Goal: Find contact information: Find contact information

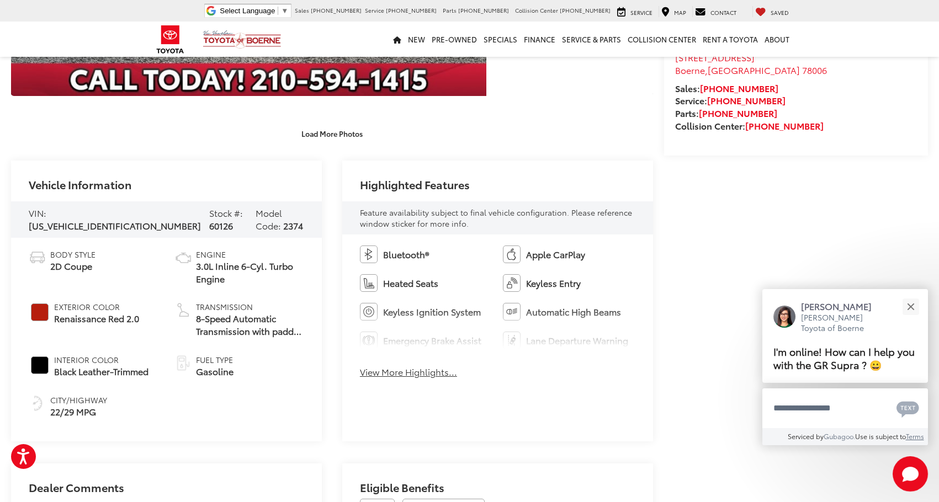
scroll to position [374, 0]
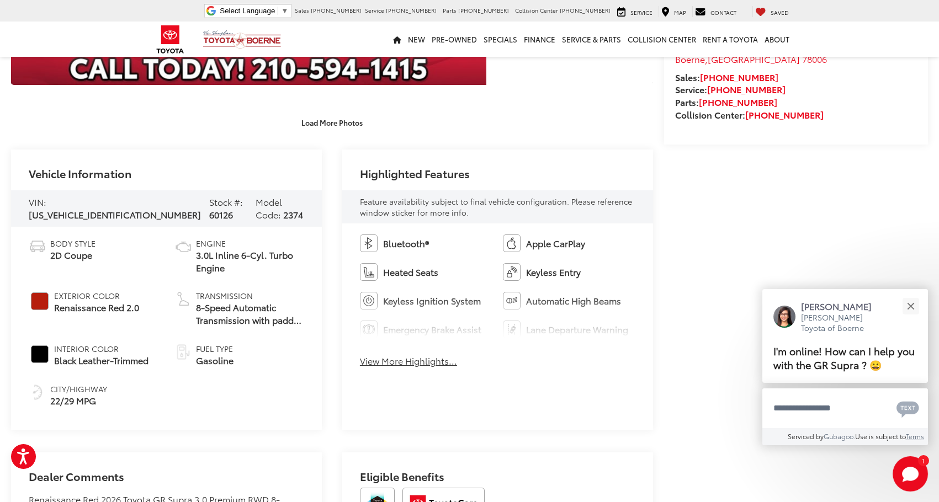
click at [381, 362] on button "View More Highlights..." at bounding box center [408, 361] width 97 height 13
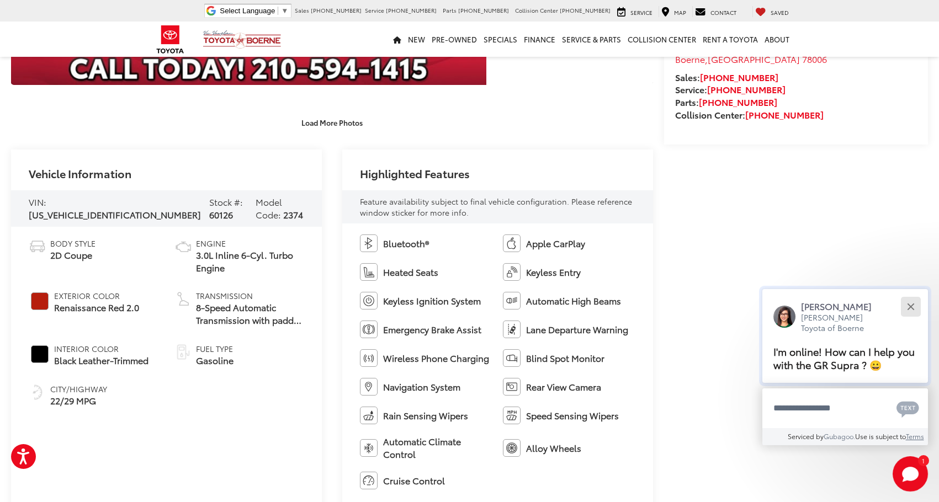
click at [907, 305] on button "Close" at bounding box center [910, 307] width 24 height 24
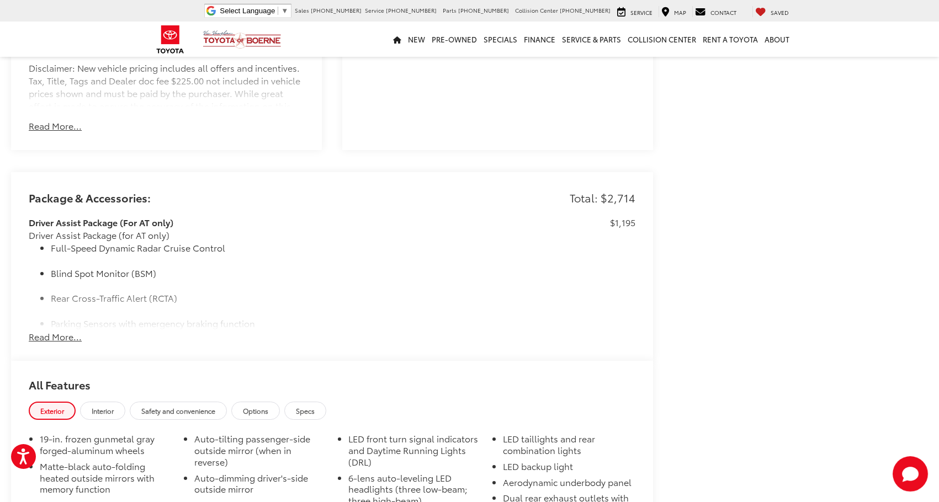
scroll to position [950, 0]
click at [65, 340] on button "Read More..." at bounding box center [55, 336] width 53 height 13
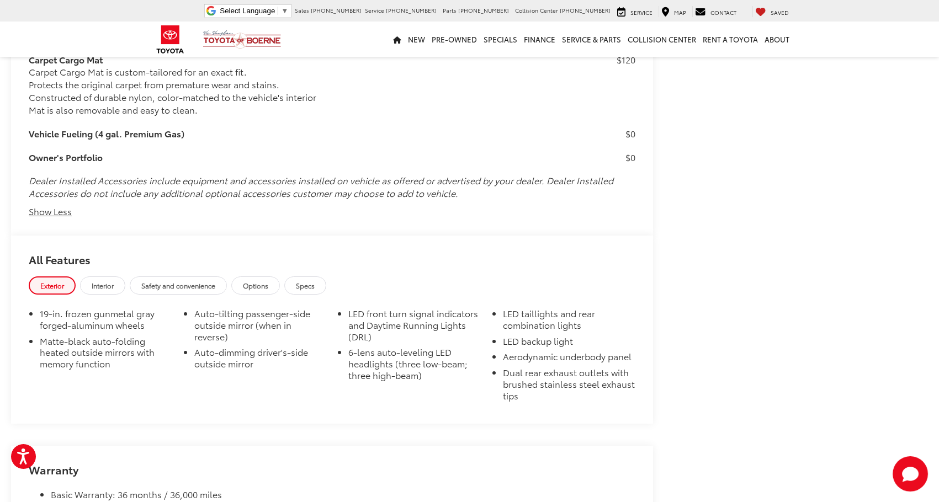
scroll to position [1576, 0]
click at [99, 283] on span "Interior" at bounding box center [103, 284] width 22 height 9
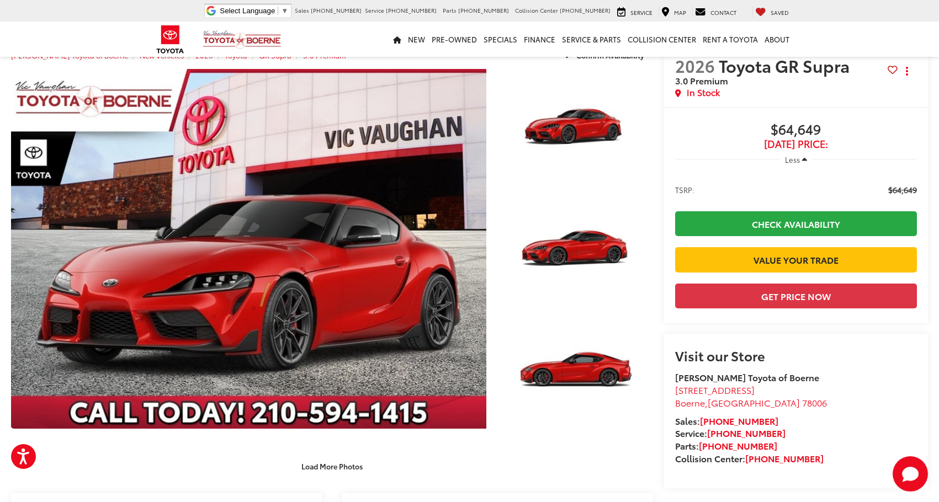
scroll to position [0, 0]
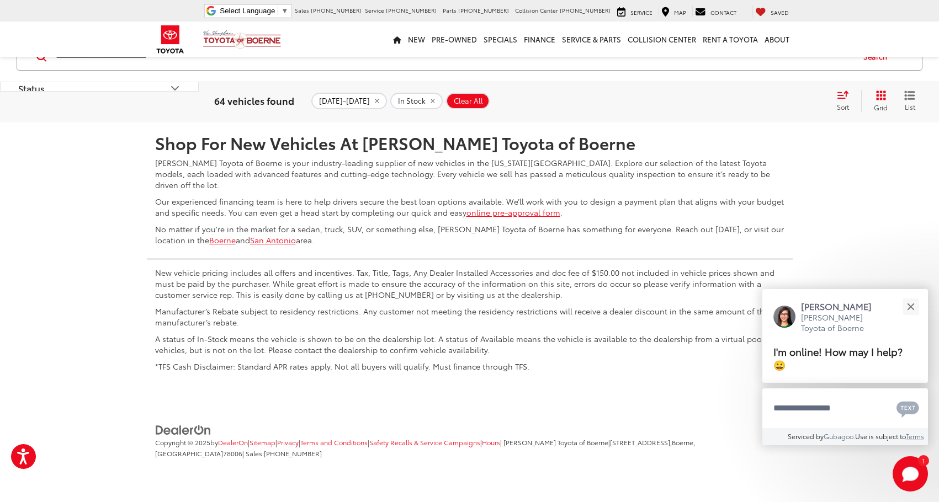
scroll to position [5033, 0]
click at [751, 100] on link "5" at bounding box center [759, 90] width 17 height 20
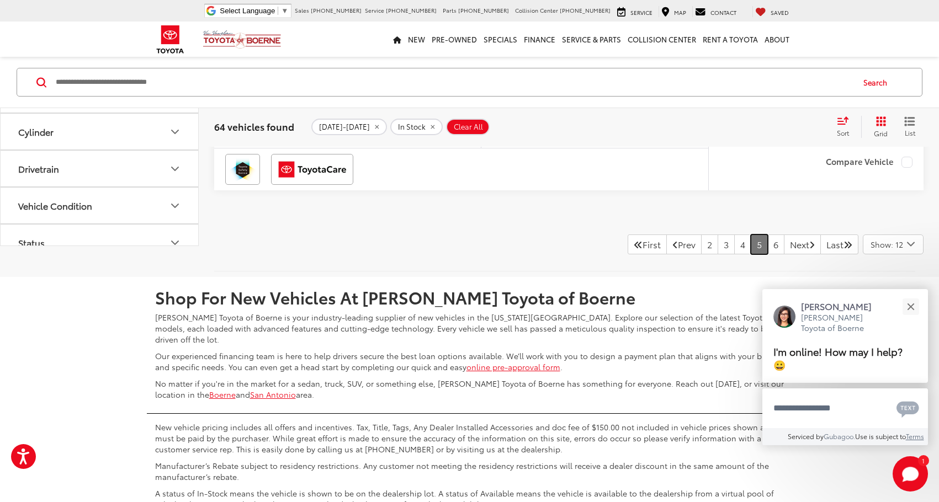
scroll to position [4518, 0]
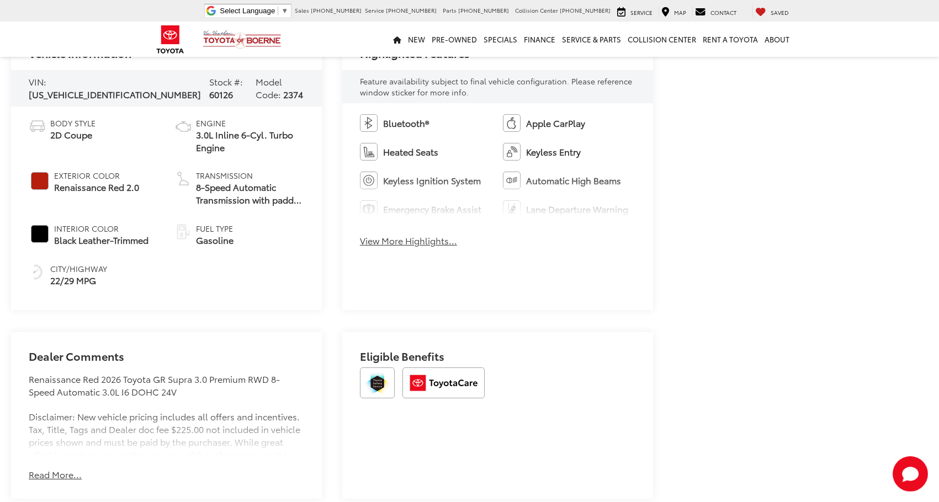
scroll to position [499, 0]
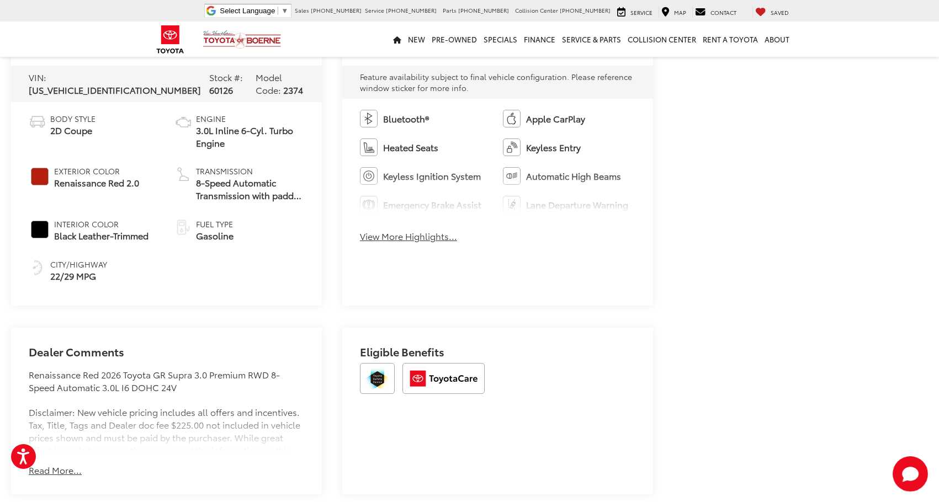
click at [393, 235] on button "View More Highlights..." at bounding box center [408, 236] width 97 height 13
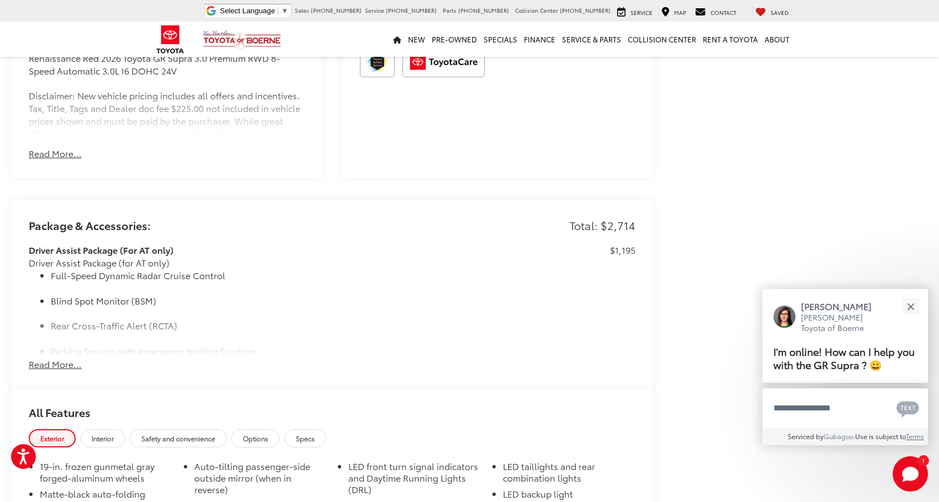
scroll to position [924, 0]
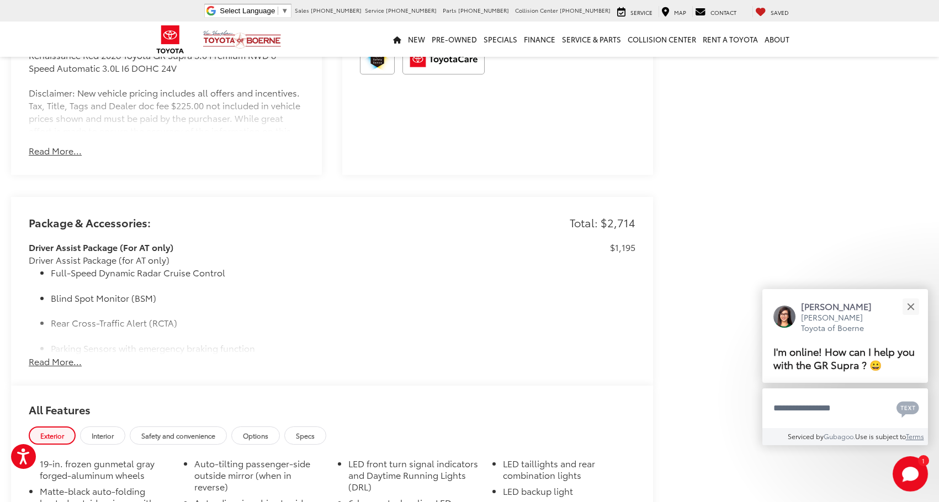
click at [60, 355] on button "Read More..." at bounding box center [55, 361] width 53 height 13
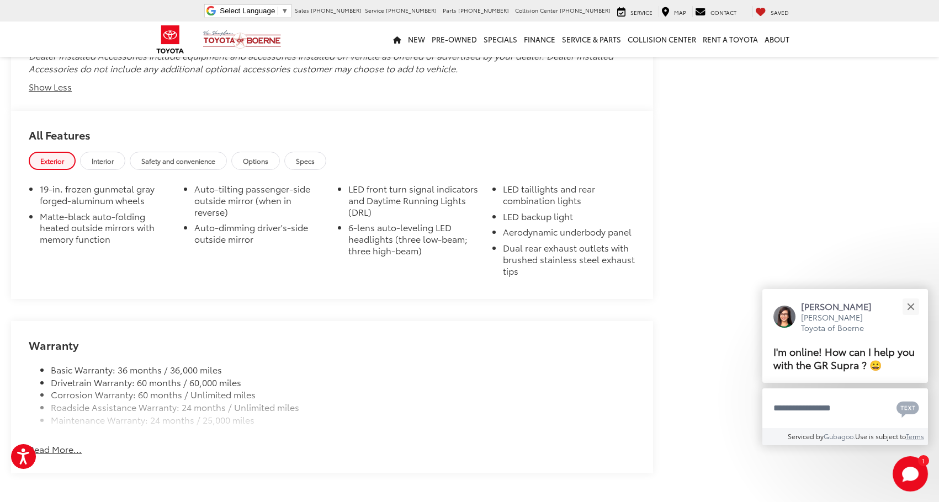
scroll to position [1700, 0]
click at [108, 163] on span "Interior" at bounding box center [103, 159] width 22 height 9
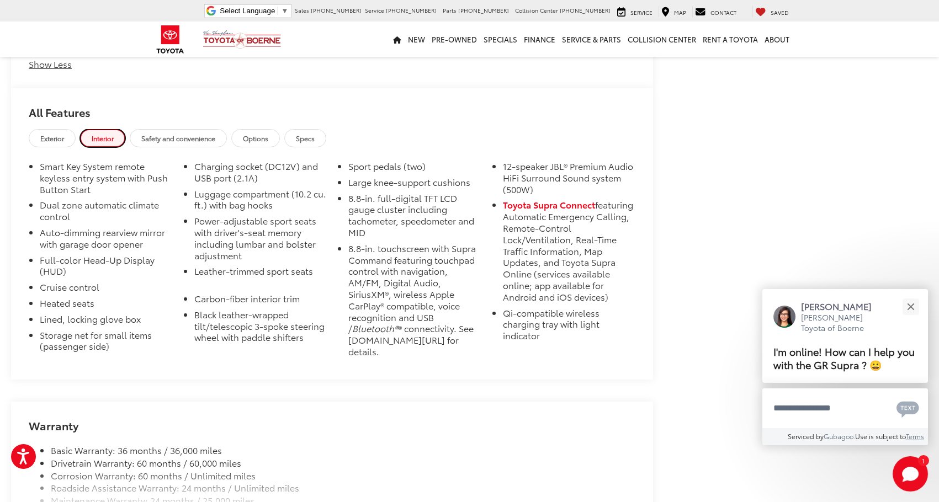
scroll to position [1721, 0]
click at [98, 208] on li "Dual zone automatic climate control" at bounding box center [106, 214] width 132 height 28
click at [170, 239] on li "Auto-dimming rearview mirror with garage door opener" at bounding box center [106, 241] width 132 height 28
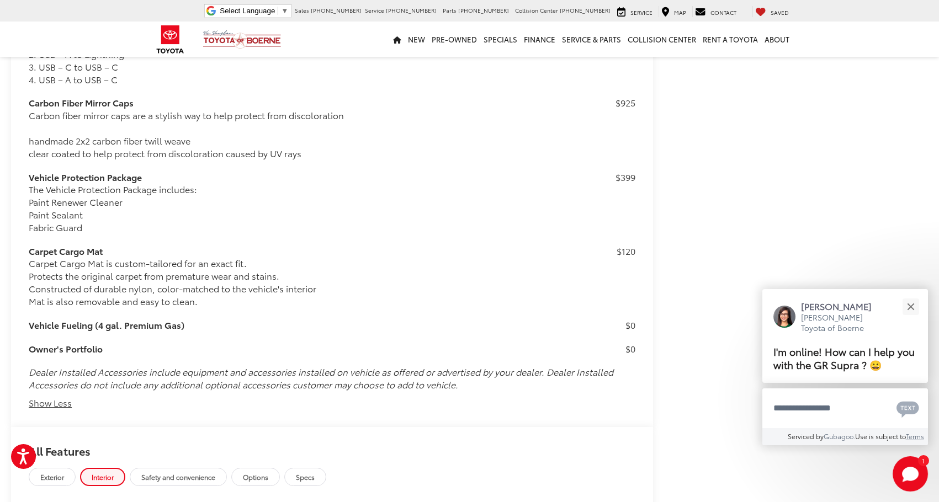
scroll to position [1104, 0]
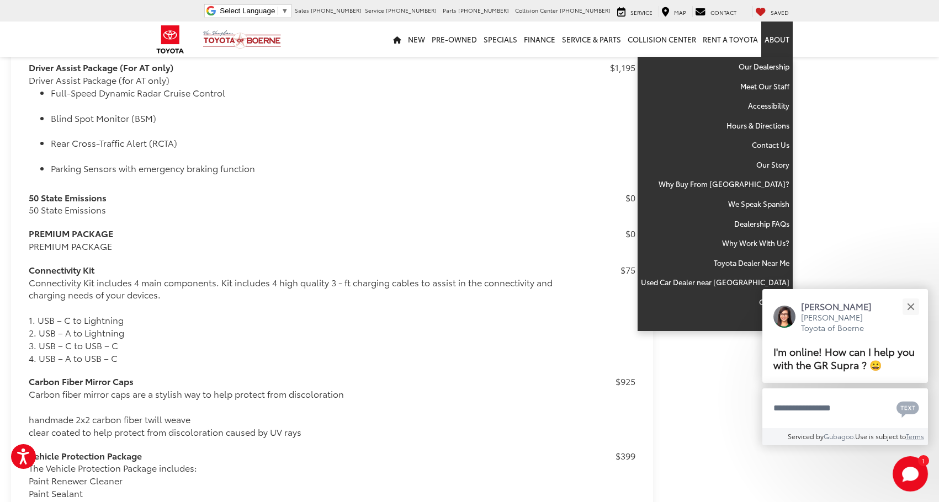
click at [779, 45] on link "About" at bounding box center [776, 39] width 31 height 35
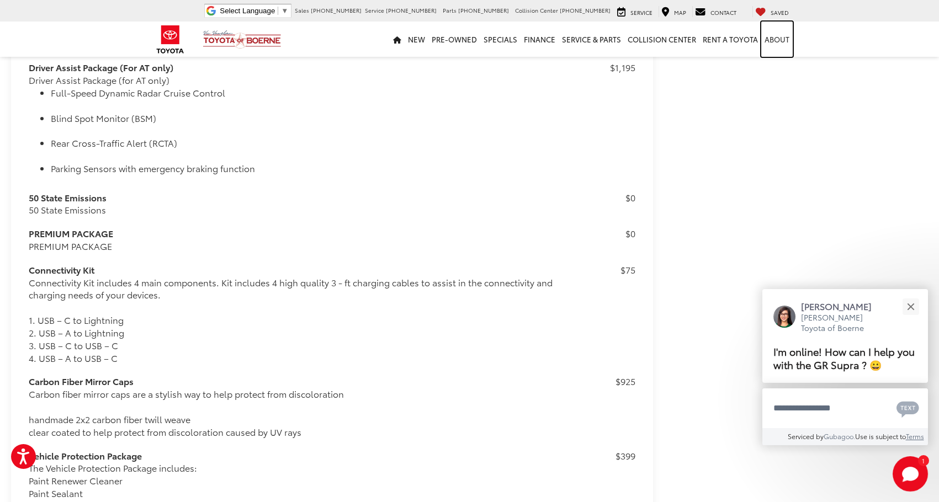
click at [779, 45] on link "About" at bounding box center [776, 39] width 31 height 35
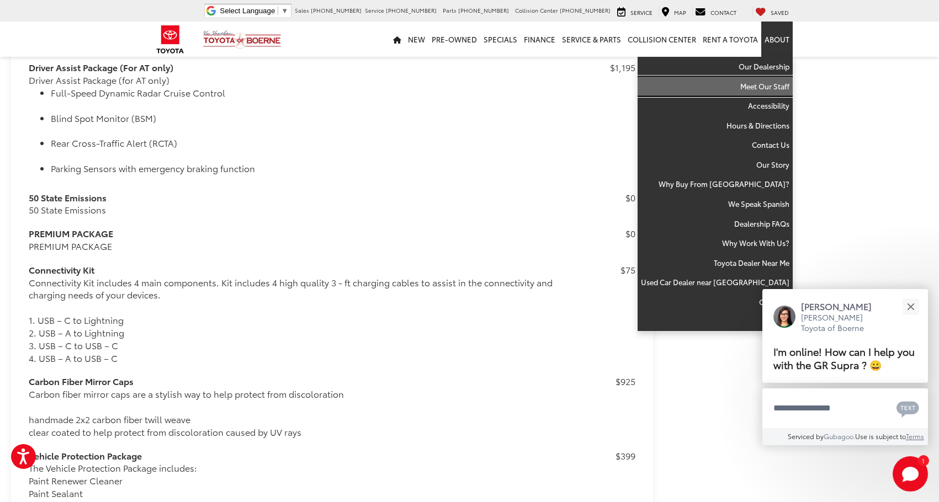
click at [772, 93] on link "Meet Our Staff" at bounding box center [714, 87] width 155 height 20
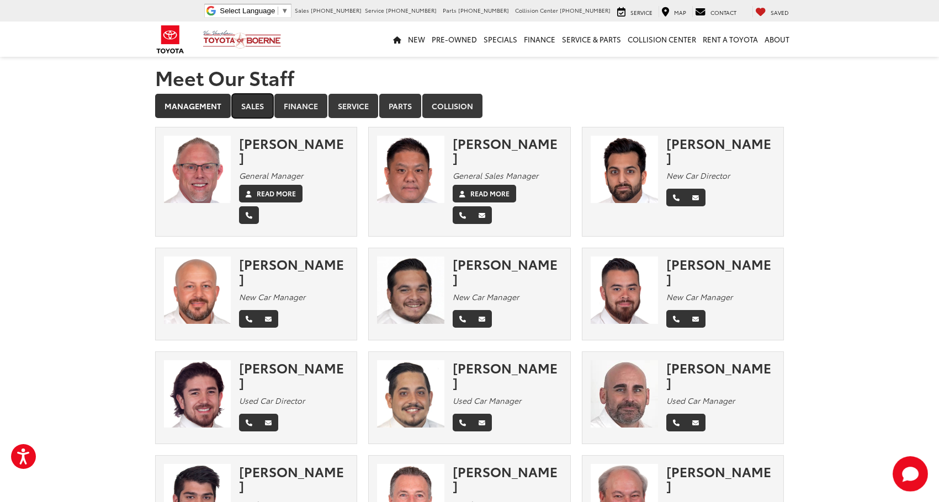
click at [254, 108] on link "Sales" at bounding box center [252, 106] width 41 height 24
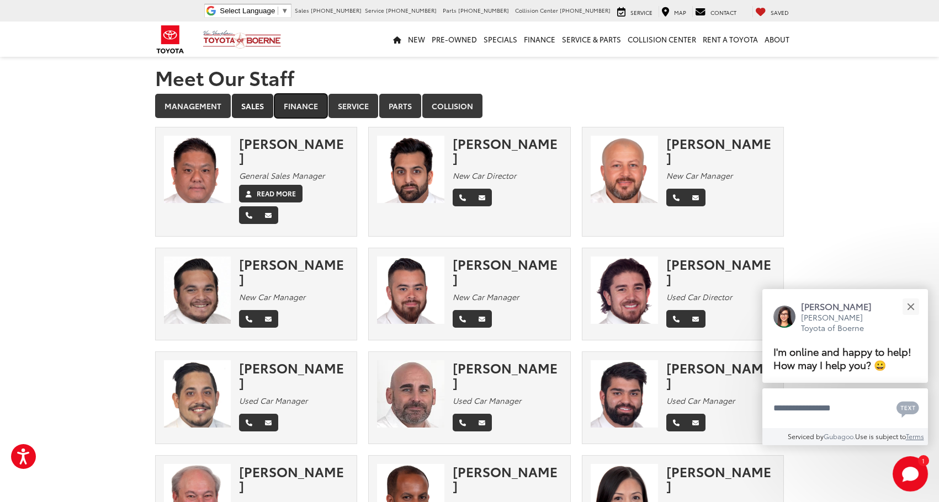
click at [289, 112] on link "Finance" at bounding box center [300, 106] width 53 height 24
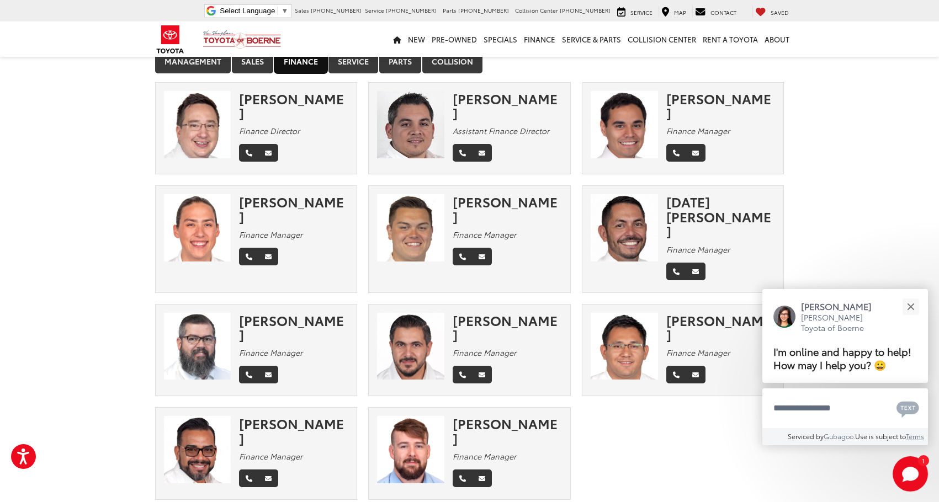
scroll to position [38, 0]
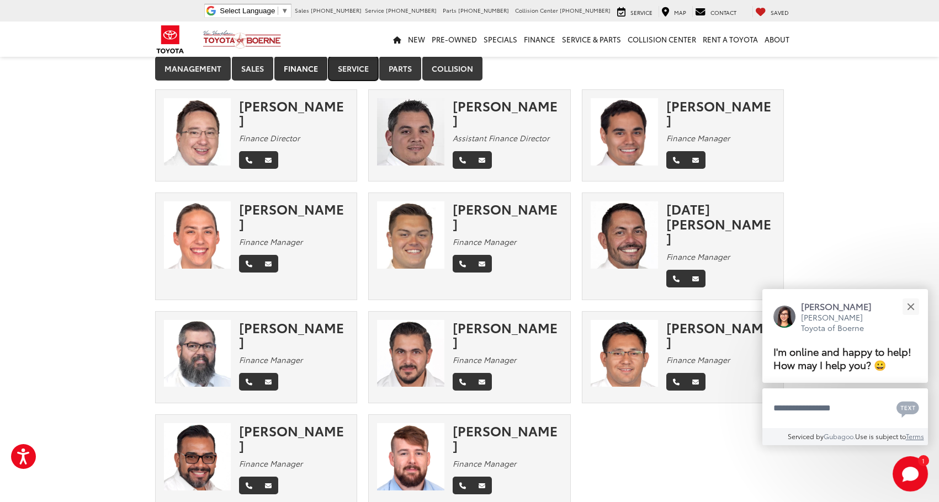
click at [346, 75] on link "Service" at bounding box center [353, 68] width 50 height 24
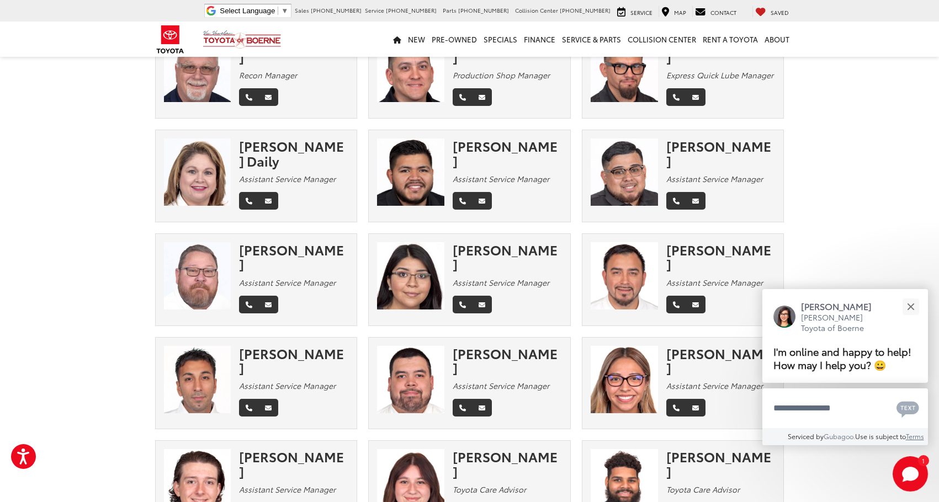
scroll to position [0, 0]
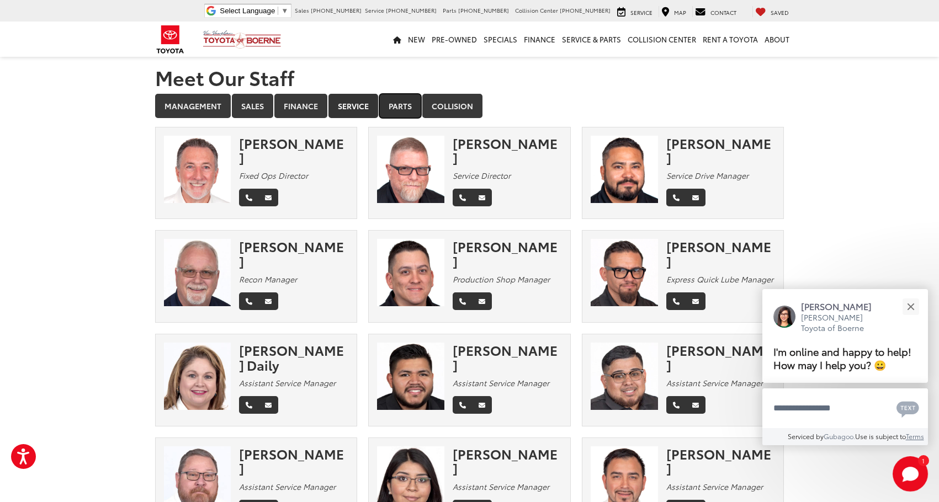
click at [391, 115] on link "Parts" at bounding box center [400, 106] width 42 height 24
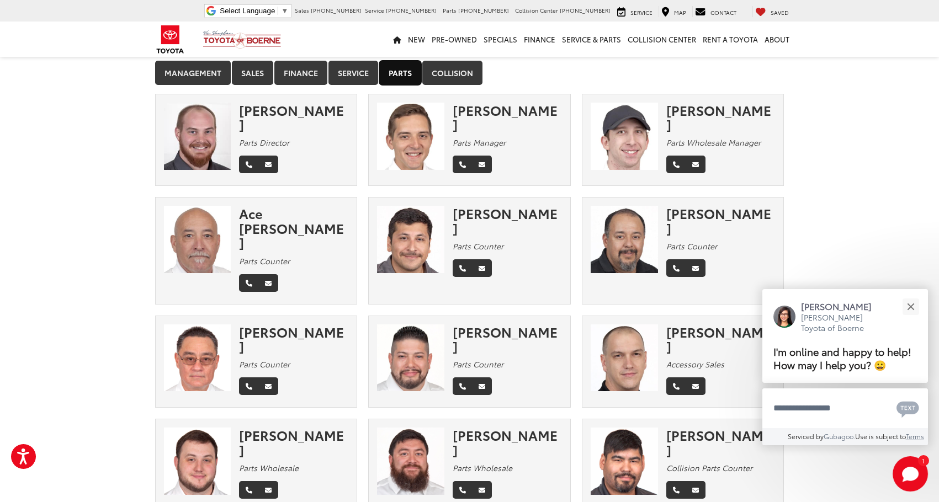
scroll to position [24, 0]
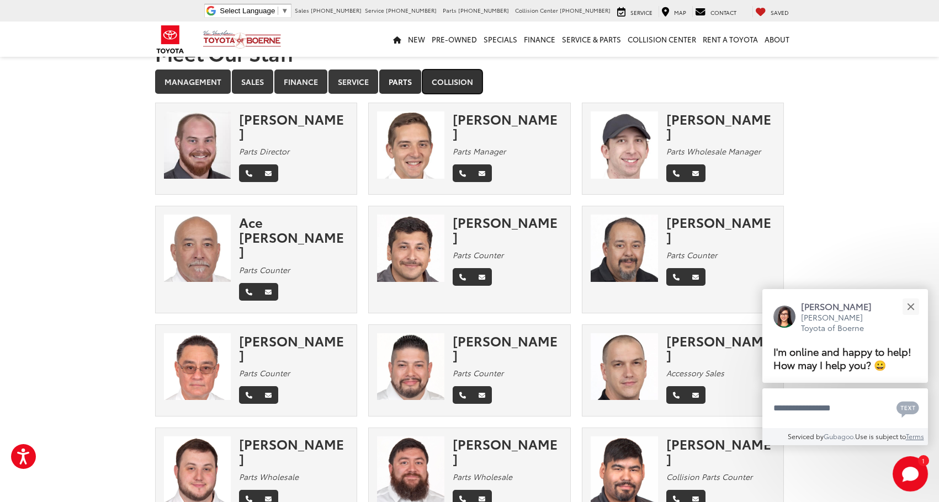
click at [431, 87] on link "Collision" at bounding box center [452, 82] width 60 height 24
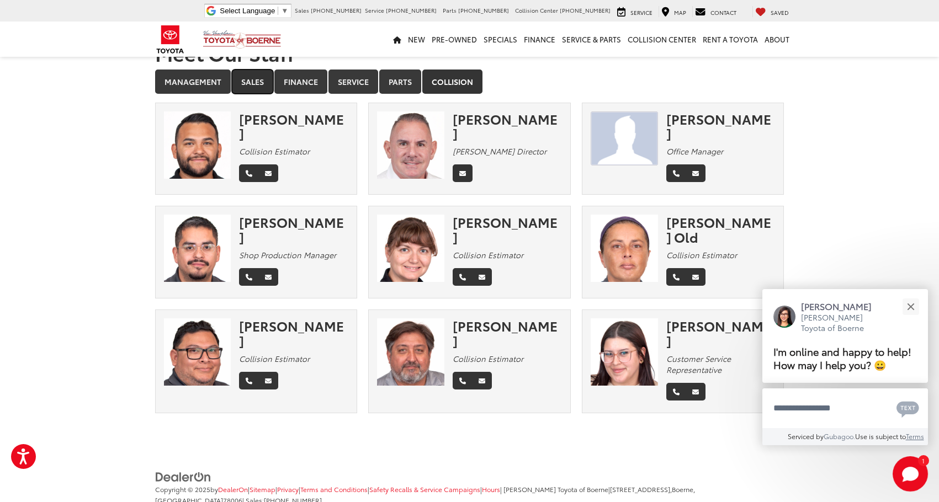
click at [261, 85] on link "Sales" at bounding box center [252, 82] width 41 height 24
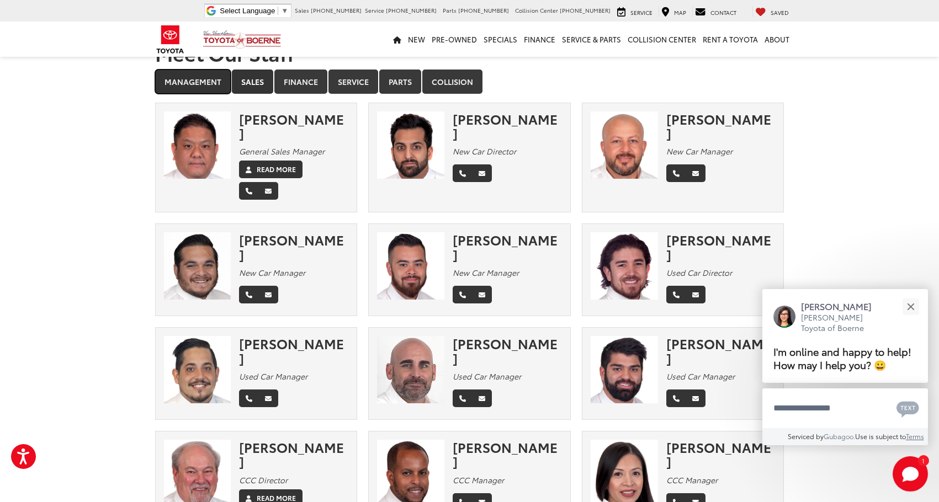
click at [216, 79] on link "Management" at bounding box center [193, 82] width 76 height 24
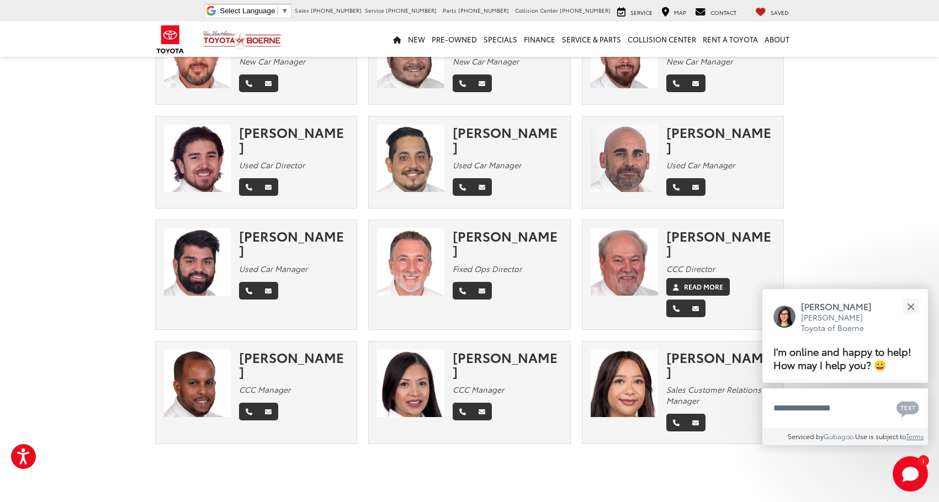
scroll to position [255, 0]
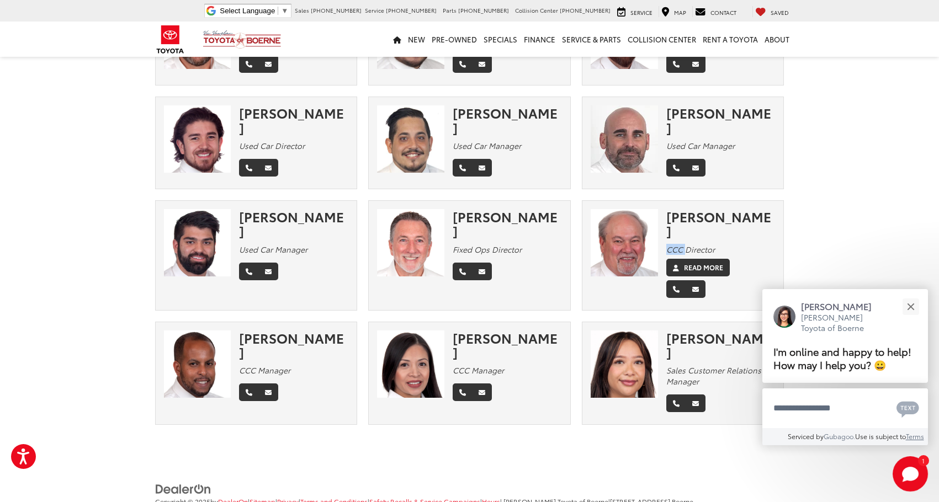
drag, startPoint x: 667, startPoint y: 206, endPoint x: 687, endPoint y: 204, distance: 19.4
click at [687, 244] on em "CCC Director" at bounding box center [690, 249] width 49 height 11
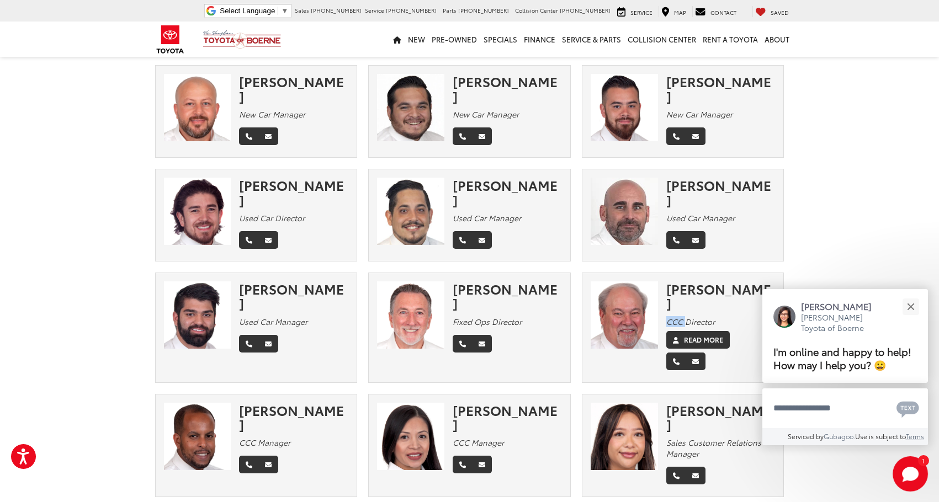
scroll to position [168, 0]
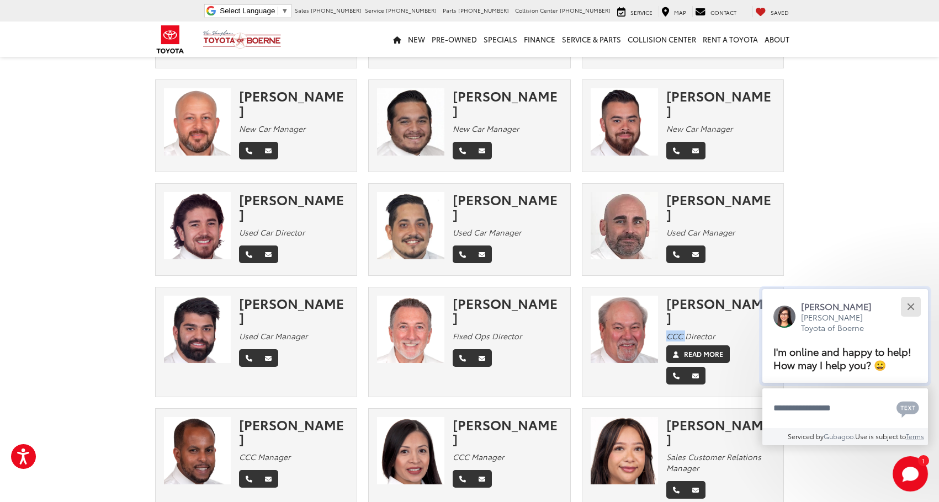
click at [902, 306] on button "Close" at bounding box center [910, 307] width 24 height 24
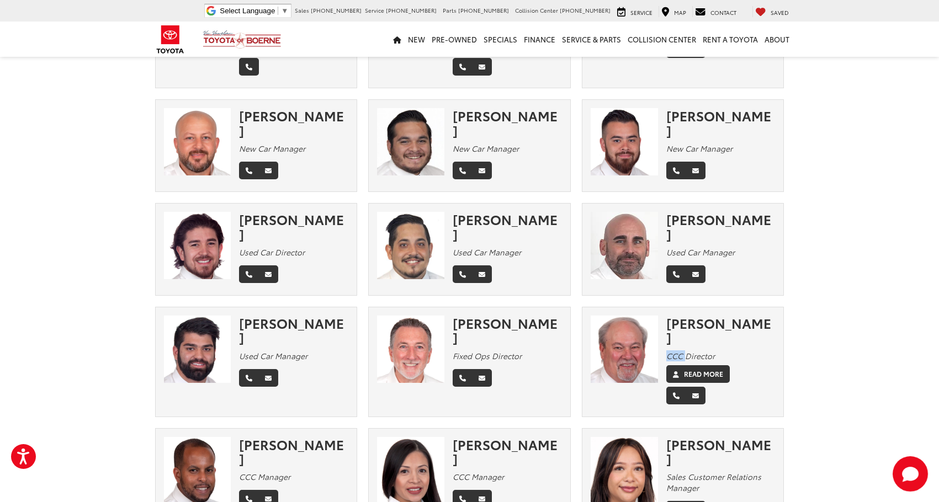
scroll to position [255, 0]
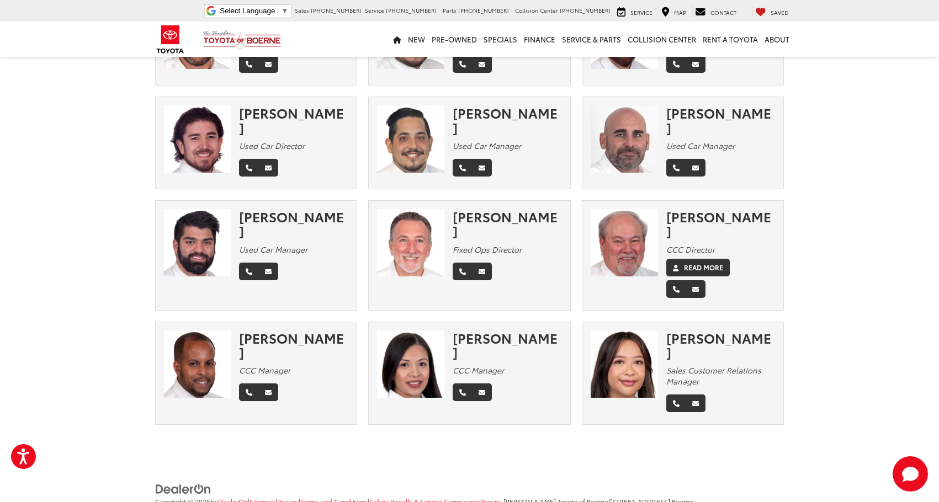
click at [815, 233] on section "Meet Our Staff Management Sales Finance Service Parts Collision × [PERSON_NAME]…" at bounding box center [469, 118] width 939 height 636
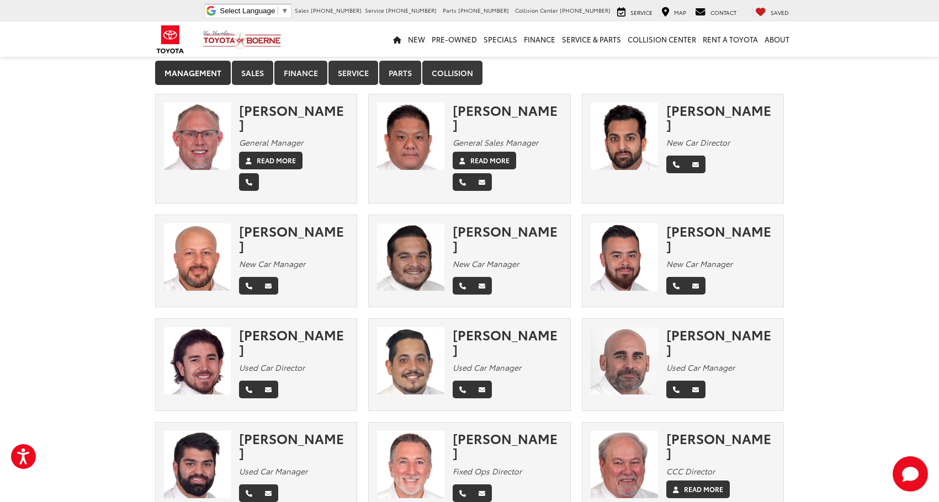
scroll to position [0, 0]
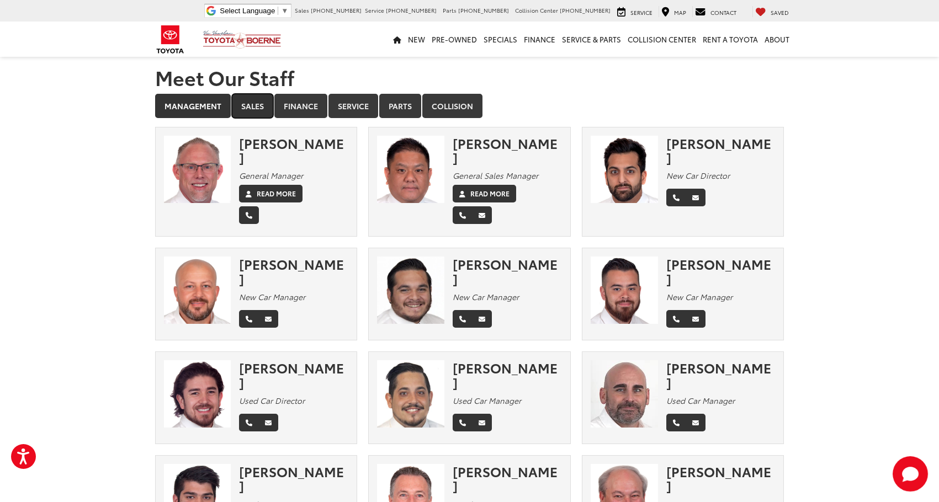
click at [249, 108] on link "Sales" at bounding box center [252, 106] width 41 height 24
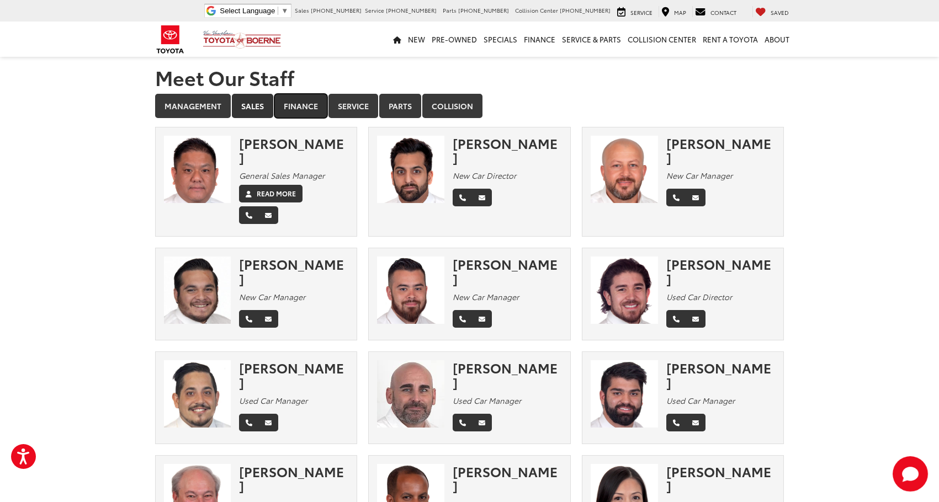
click at [293, 109] on link "Finance" at bounding box center [300, 106] width 53 height 24
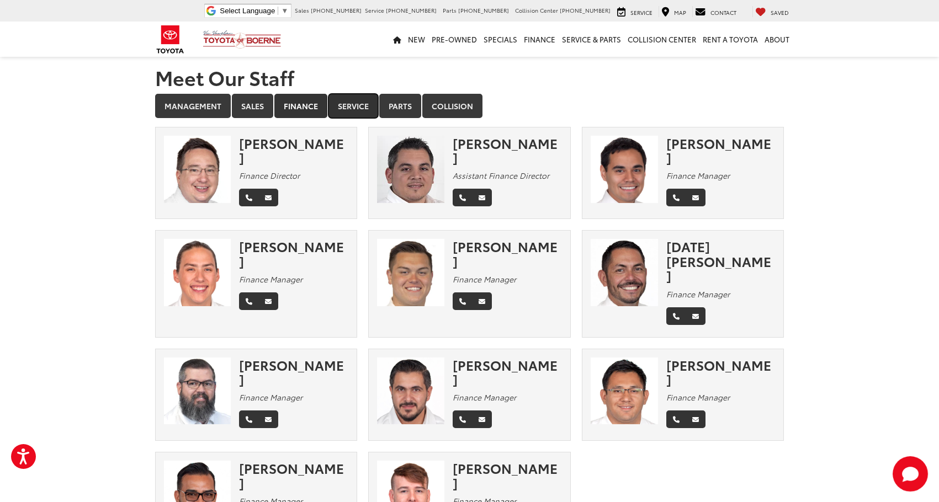
click at [361, 109] on link "Service" at bounding box center [353, 106] width 50 height 24
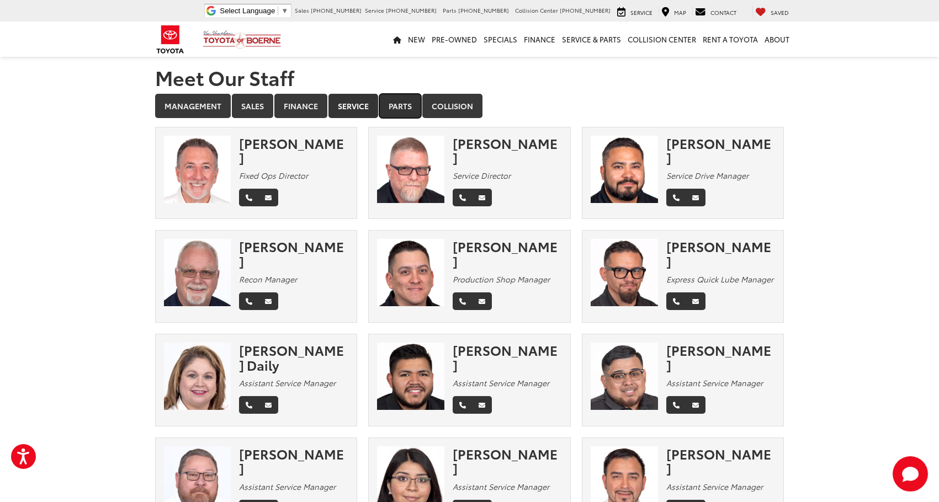
click at [397, 104] on link "Parts" at bounding box center [400, 106] width 42 height 24
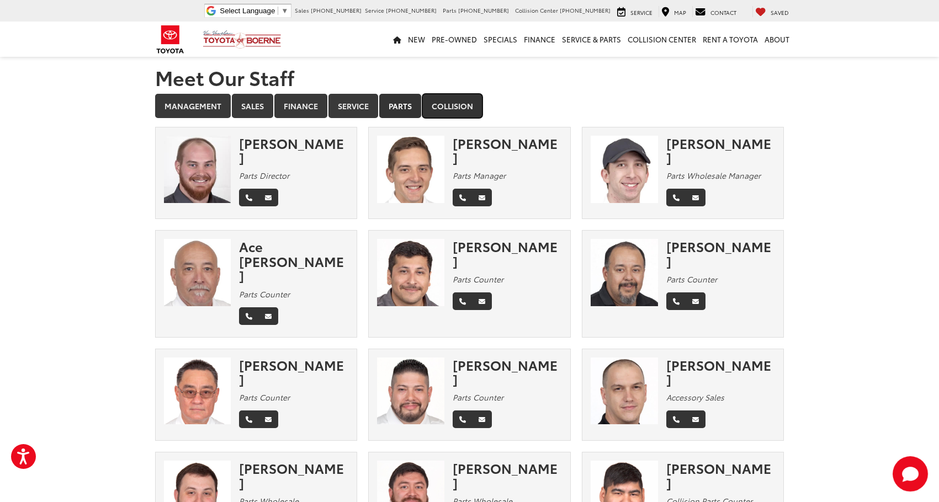
click at [454, 99] on link "Collision" at bounding box center [452, 106] width 60 height 24
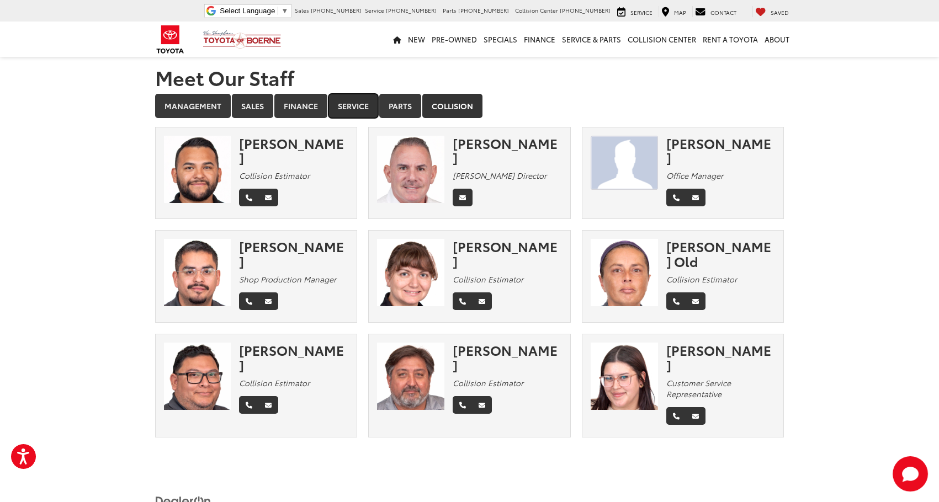
click at [358, 110] on link "Service" at bounding box center [353, 106] width 50 height 24
